Goal: Task Accomplishment & Management: Complete application form

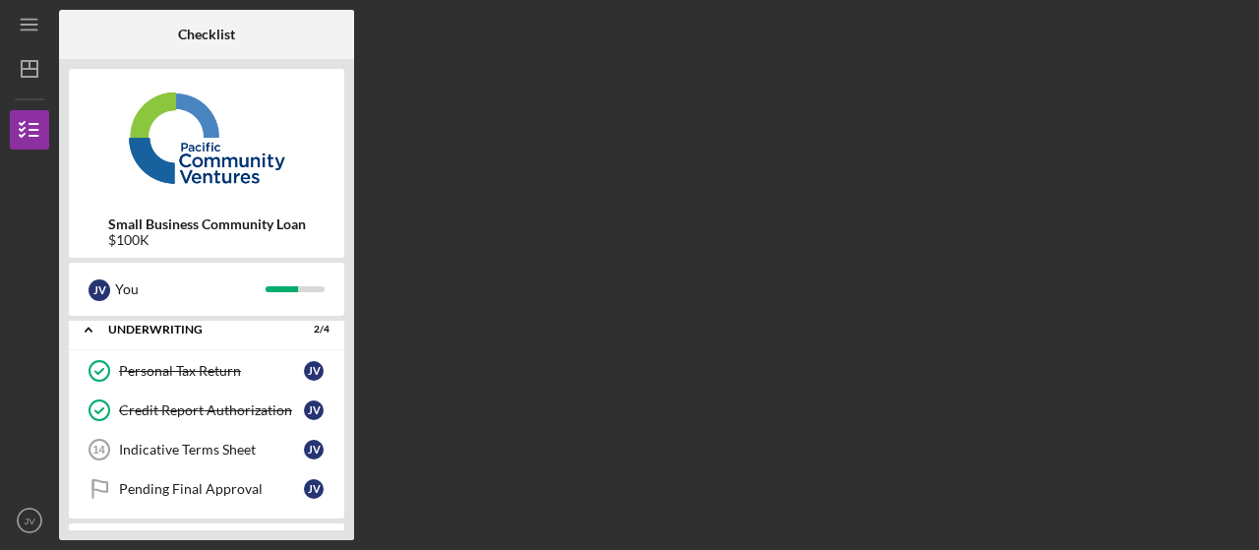
scroll to position [138, 0]
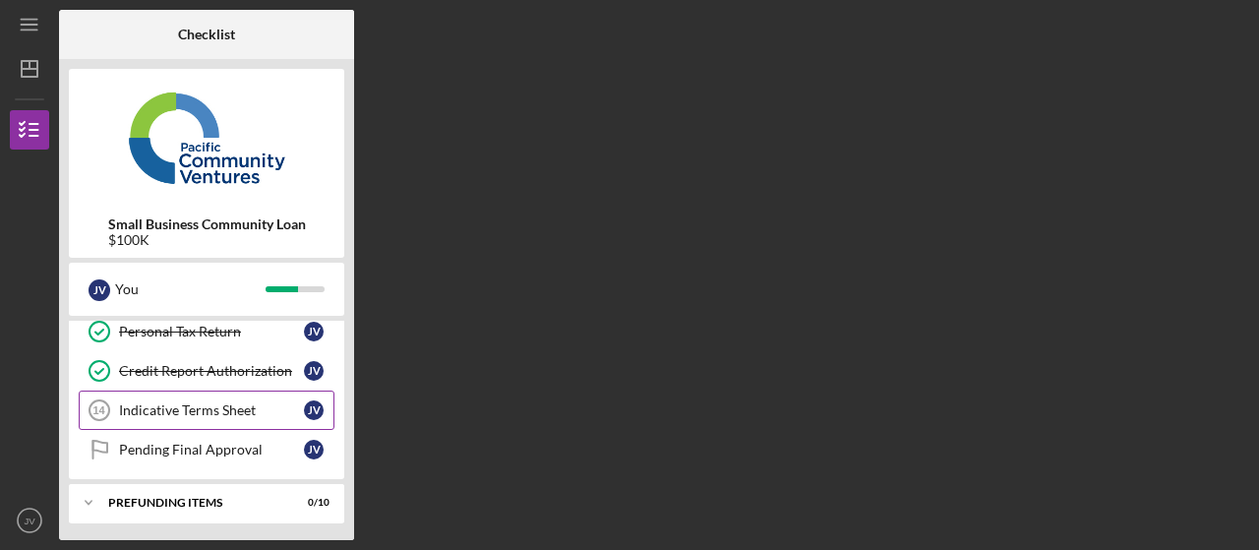
click at [181, 414] on div "Indicative Terms Sheet" at bounding box center [211, 410] width 185 height 16
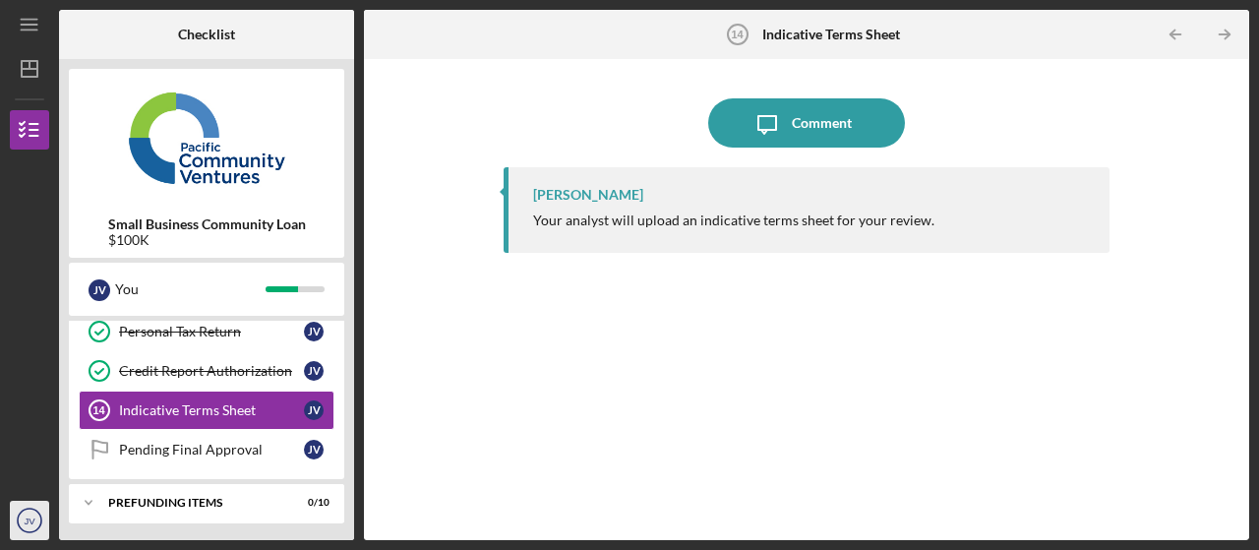
click at [26, 520] on text "JV" at bounding box center [30, 520] width 12 height 11
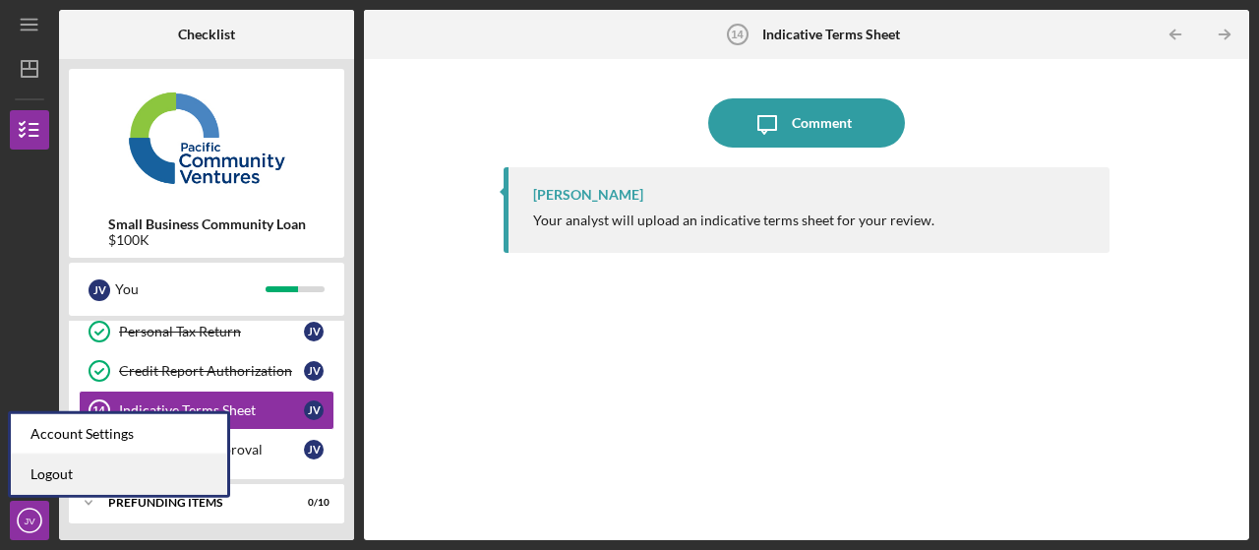
click at [49, 480] on link "Logout" at bounding box center [119, 474] width 216 height 40
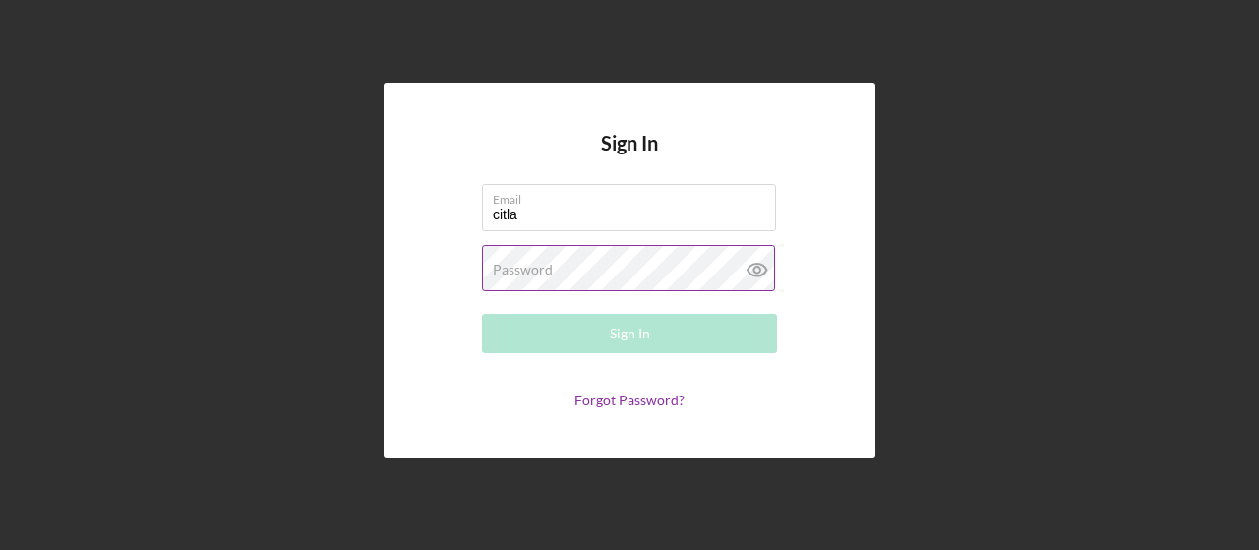
type input "[EMAIL_ADDRESS][DOMAIN_NAME]"
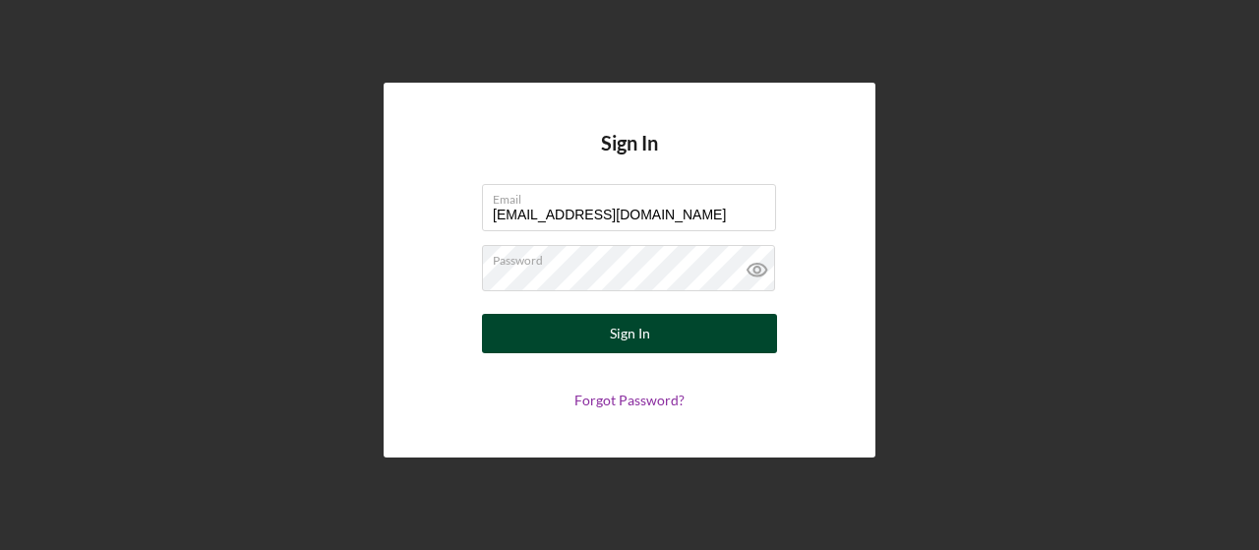
click at [637, 345] on div "Sign In" at bounding box center [630, 333] width 40 height 39
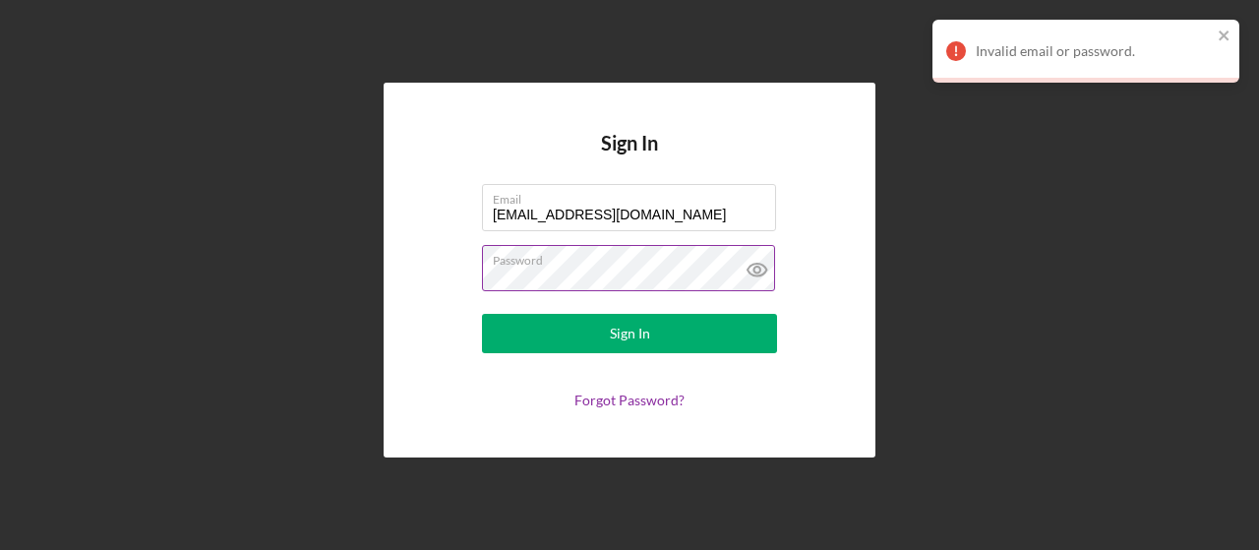
click at [641, 261] on label "Password" at bounding box center [634, 257] width 283 height 22
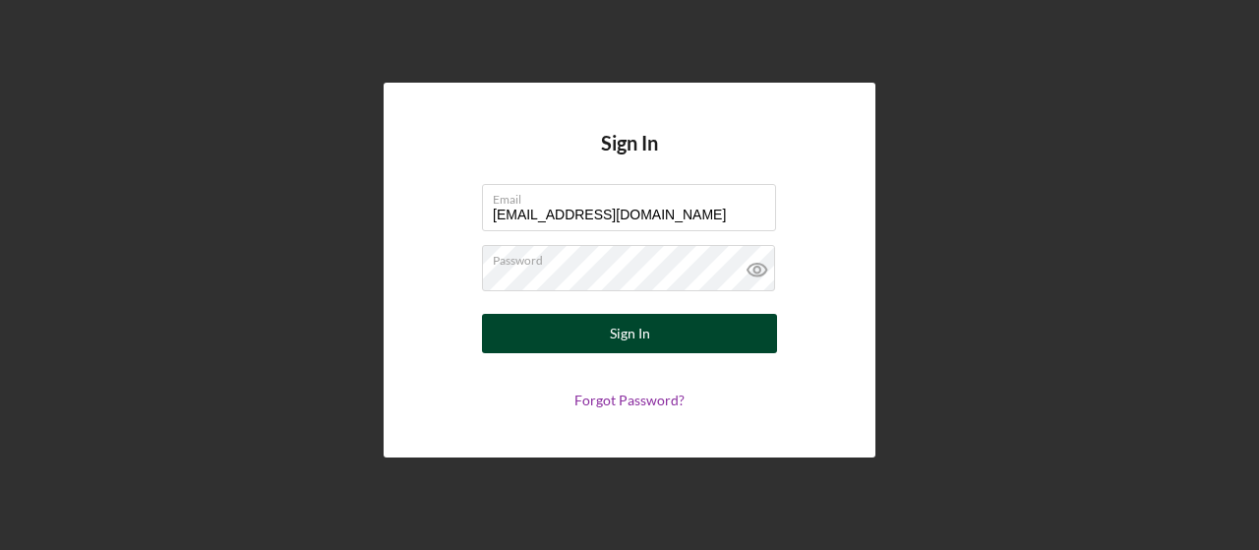
click at [574, 326] on button "Sign In" at bounding box center [629, 333] width 295 height 39
